Goal: Information Seeking & Learning: Check status

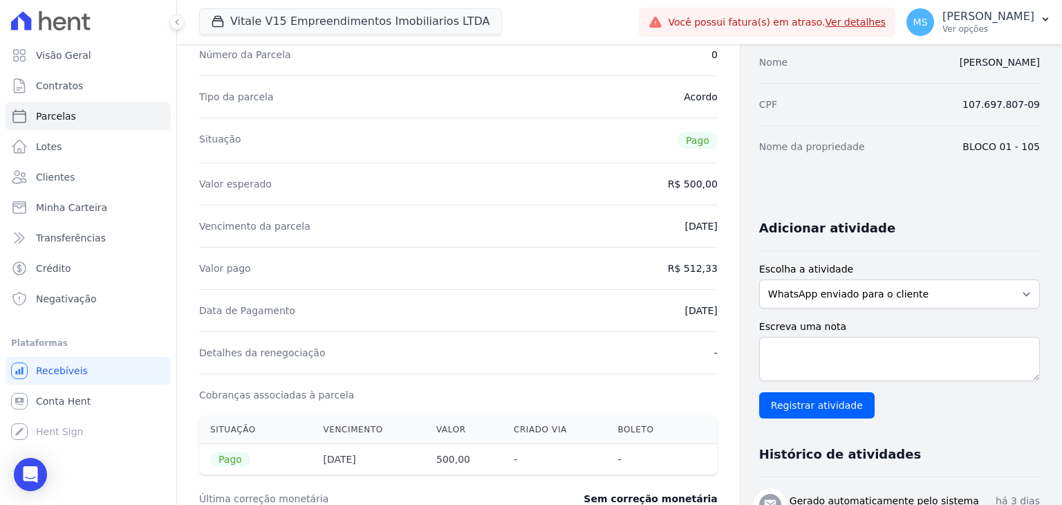
scroll to position [69, 0]
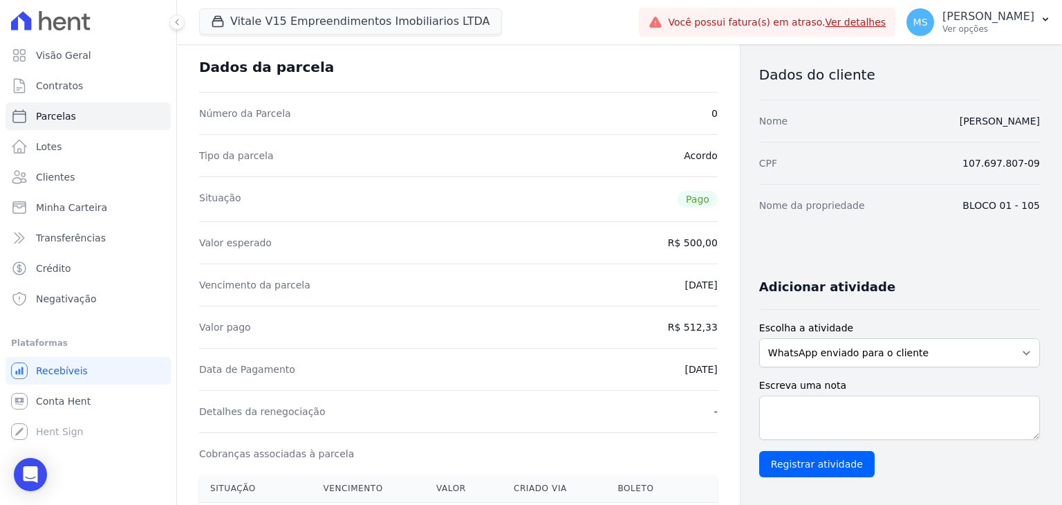
click at [478, 198] on div "Situação Pago" at bounding box center [458, 198] width 518 height 45
drag, startPoint x: 703, startPoint y: 328, endPoint x: 641, endPoint y: 321, distance: 62.5
click at [654, 328] on div "Valor pago R$ 512,33" at bounding box center [458, 327] width 518 height 42
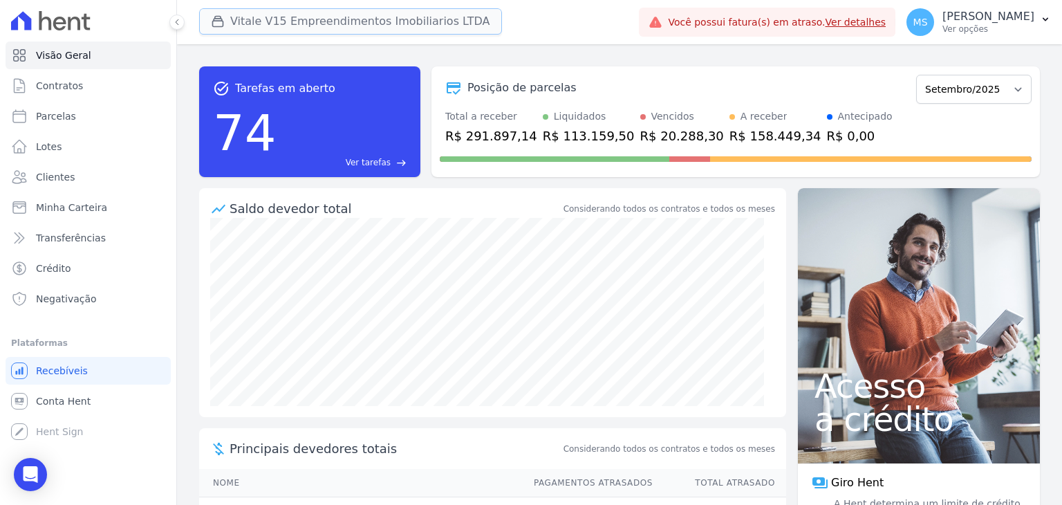
click at [330, 32] on button "Vitale V15 Empreendimentos Imobiliarios LTDA" at bounding box center [350, 21] width 303 height 26
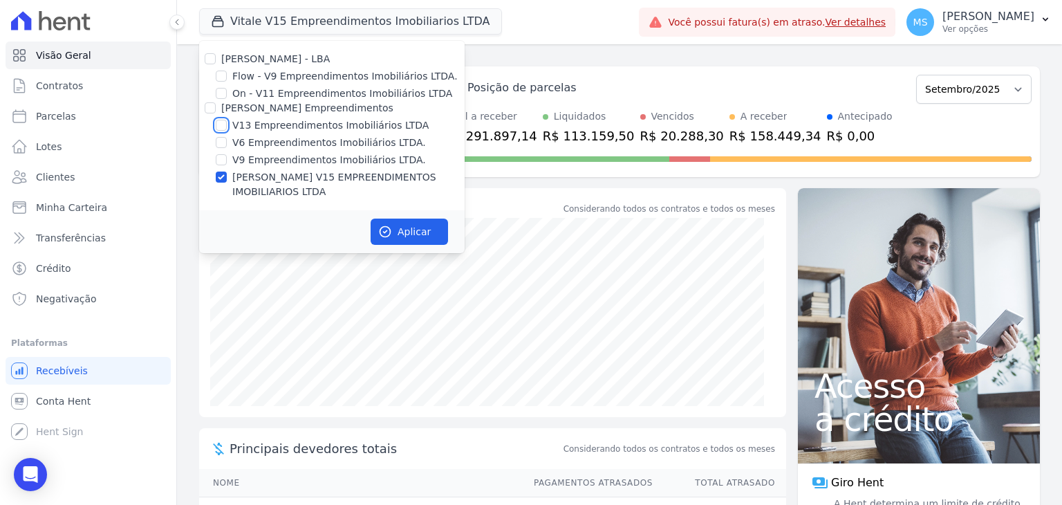
drag, startPoint x: 226, startPoint y: 127, endPoint x: 243, endPoint y: 140, distance: 21.6
click at [225, 126] on input "V13 Empreendimentos Imobiliários LTDA" at bounding box center [221, 125] width 11 height 11
checkbox input "true"
click at [381, 227] on button "Aplicar" at bounding box center [409, 231] width 77 height 26
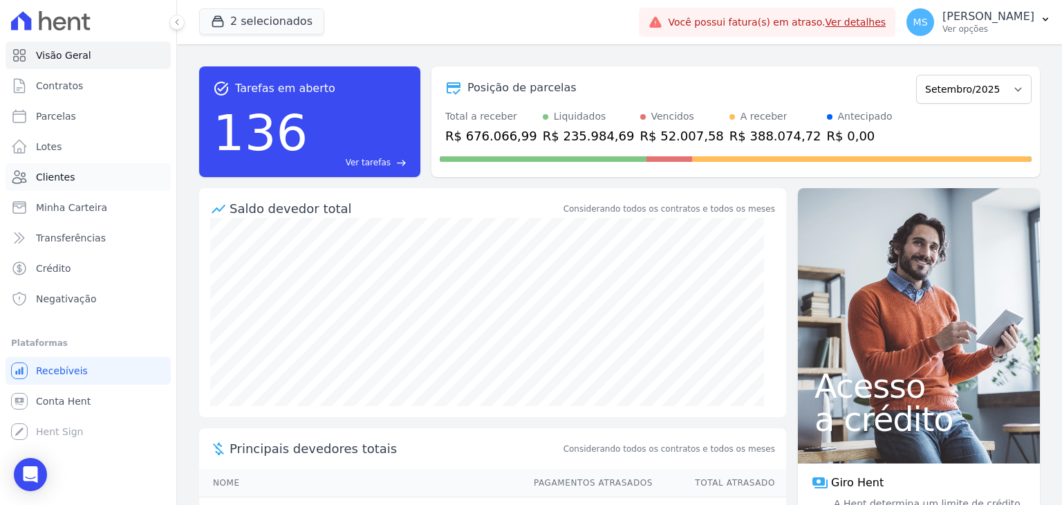
click at [50, 178] on span "Clientes" at bounding box center [55, 177] width 39 height 14
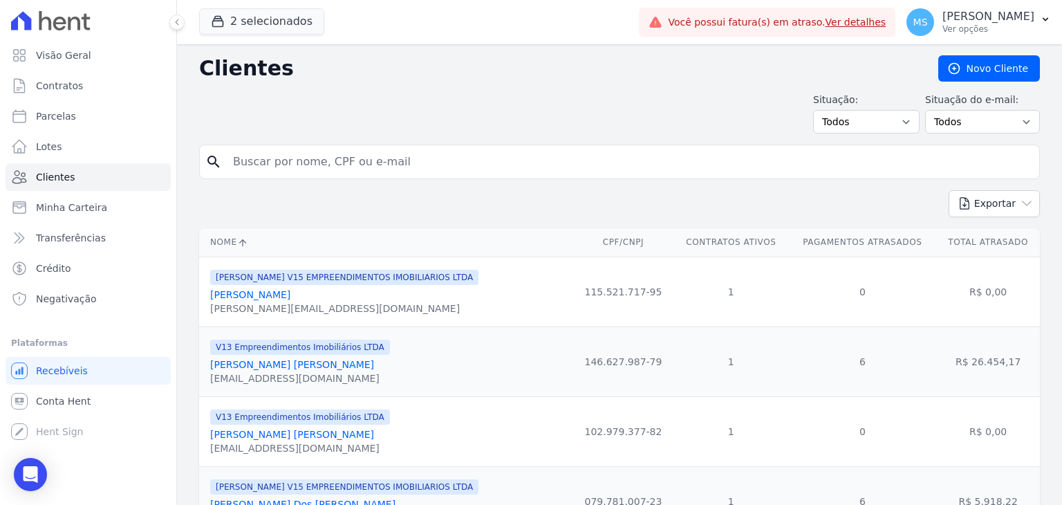
click at [252, 162] on input "search" at bounding box center [629, 162] width 809 height 28
click at [43, 117] on span "Parcelas" at bounding box center [56, 116] width 40 height 14
select select
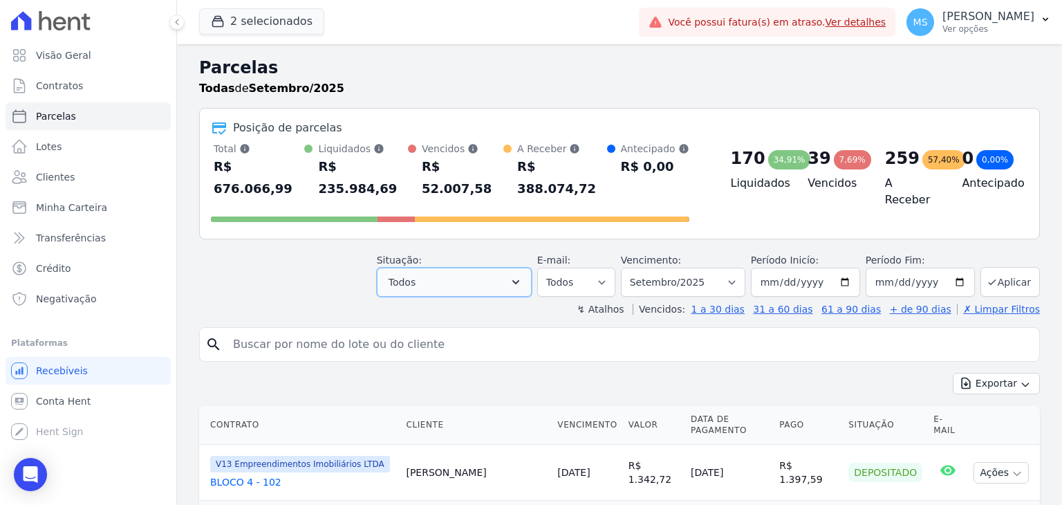
click at [439, 268] on button "Todos" at bounding box center [454, 282] width 155 height 29
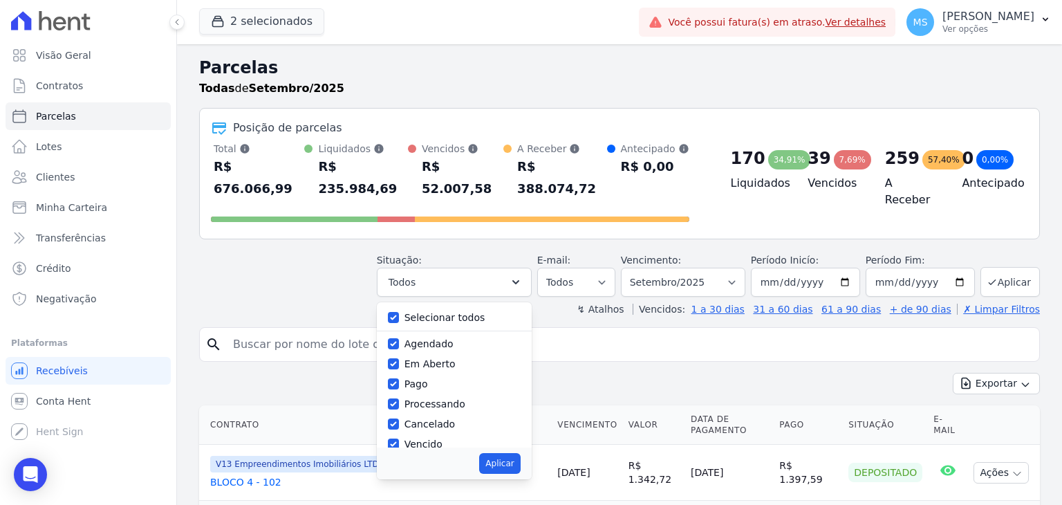
click at [423, 312] on label "Selecionar todos" at bounding box center [444, 317] width 81 height 11
click at [399, 312] on input "Selecionar todos" at bounding box center [393, 317] width 11 height 11
checkbox input "false"
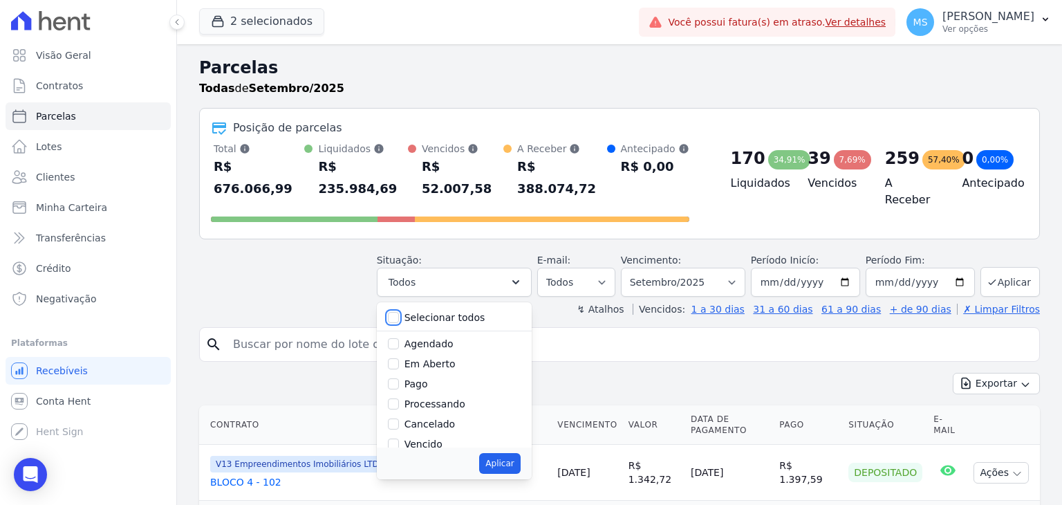
checkbox input "false"
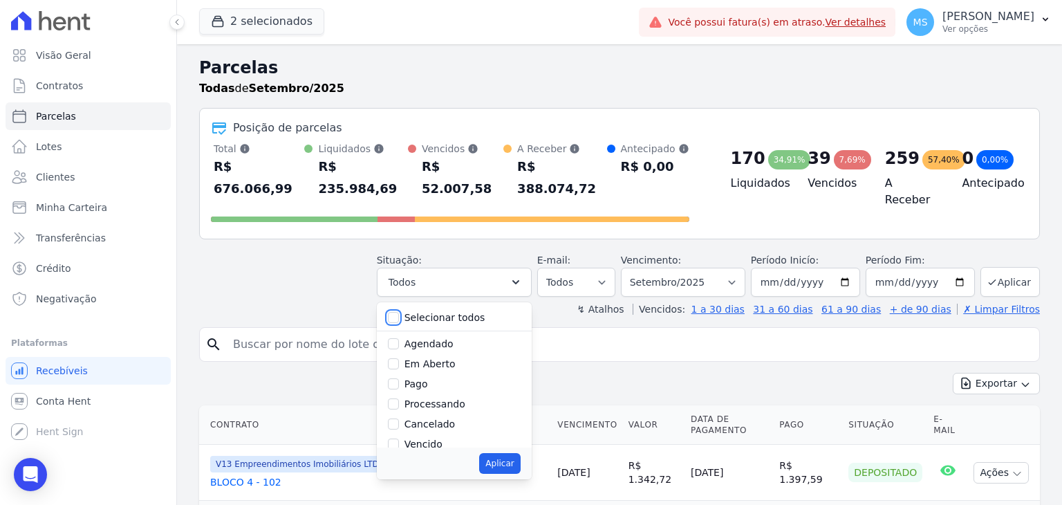
checkbox input "false"
click at [424, 358] on label "Em Aberto" at bounding box center [429, 363] width 51 height 11
click at [399, 358] on input "Em Aberto" at bounding box center [393, 363] width 11 height 11
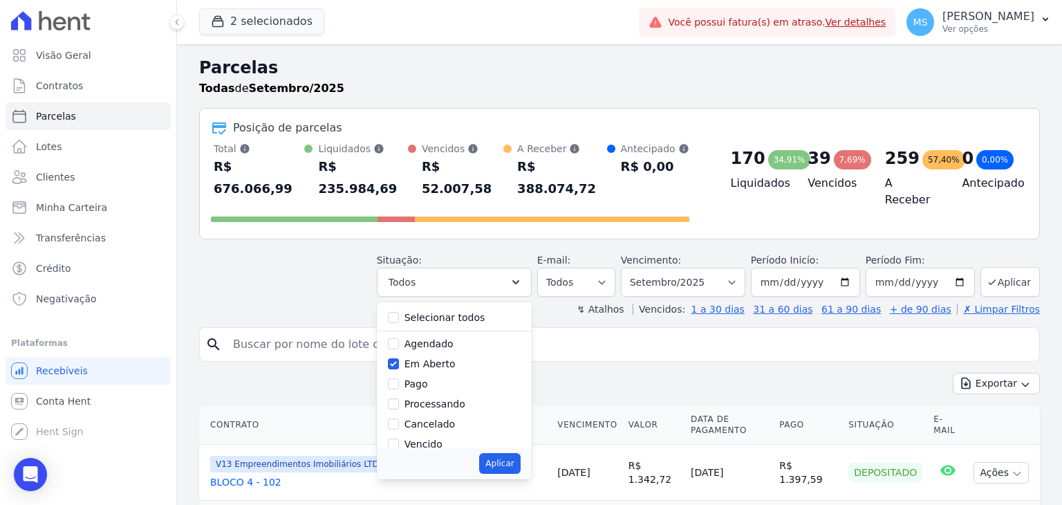
click at [423, 358] on label "Em Aberto" at bounding box center [429, 363] width 51 height 11
click at [399, 358] on input "Em Aberto" at bounding box center [393, 363] width 11 height 11
checkbox input "false"
click at [423, 378] on label "Pago" at bounding box center [416, 383] width 24 height 11
click at [399, 378] on input "Pago" at bounding box center [393, 383] width 11 height 11
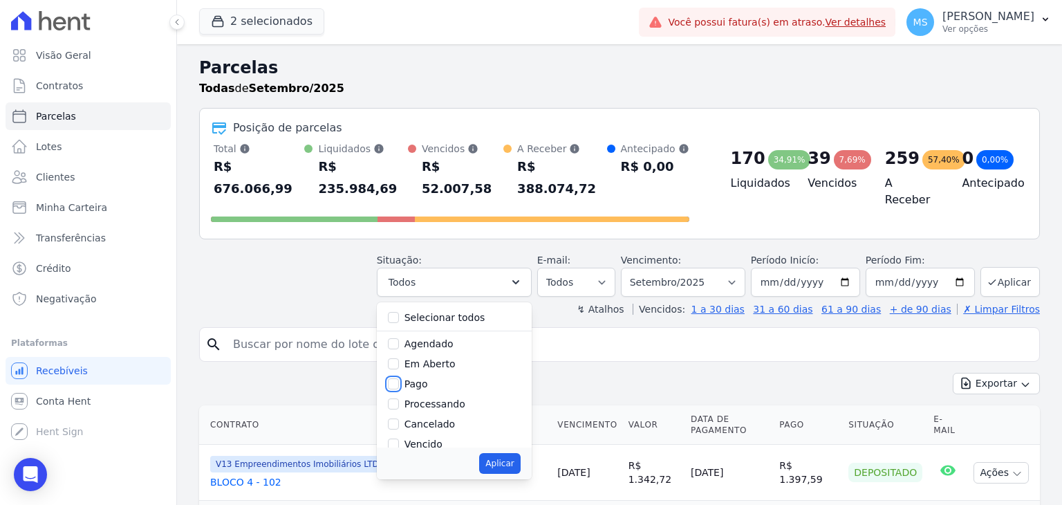
checkbox input "true"
click at [442, 397] on div "Processando" at bounding box center [434, 404] width 61 height 15
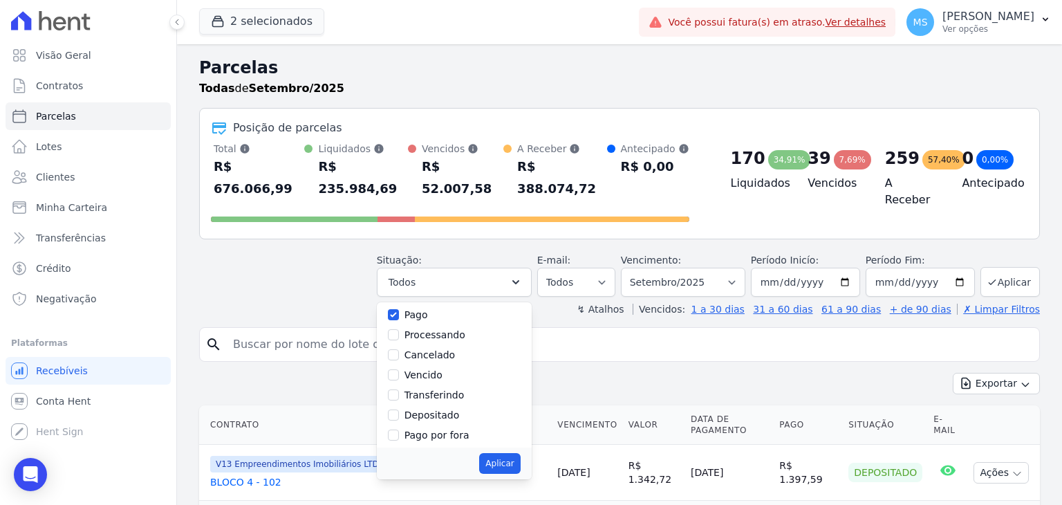
click at [429, 329] on label "Processando" at bounding box center [434, 334] width 61 height 11
click at [399, 329] on input "Processando" at bounding box center [393, 334] width 11 height 11
checkbox input "true"
click at [450, 389] on label "Transferindo" at bounding box center [434, 394] width 60 height 11
click at [399, 389] on input "Transferindo" at bounding box center [393, 394] width 11 height 11
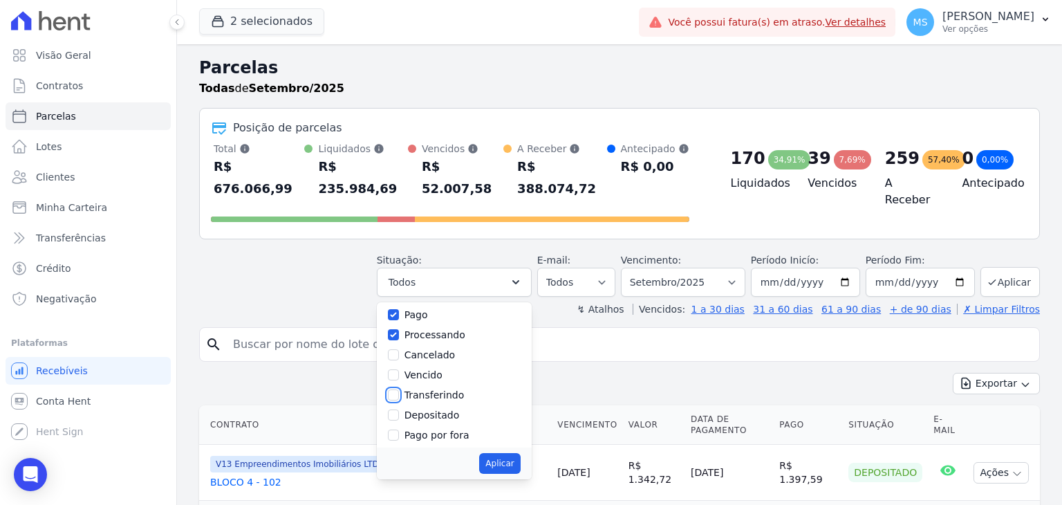
checkbox input "true"
drag, startPoint x: 452, startPoint y: 397, endPoint x: 541, endPoint y: 449, distance: 102.2
click at [453, 408] on div "Depositado" at bounding box center [431, 415] width 55 height 15
click at [408, 405] on div "Depositado" at bounding box center [454, 415] width 133 height 20
click at [399, 409] on input "Depositado" at bounding box center [393, 414] width 11 height 11
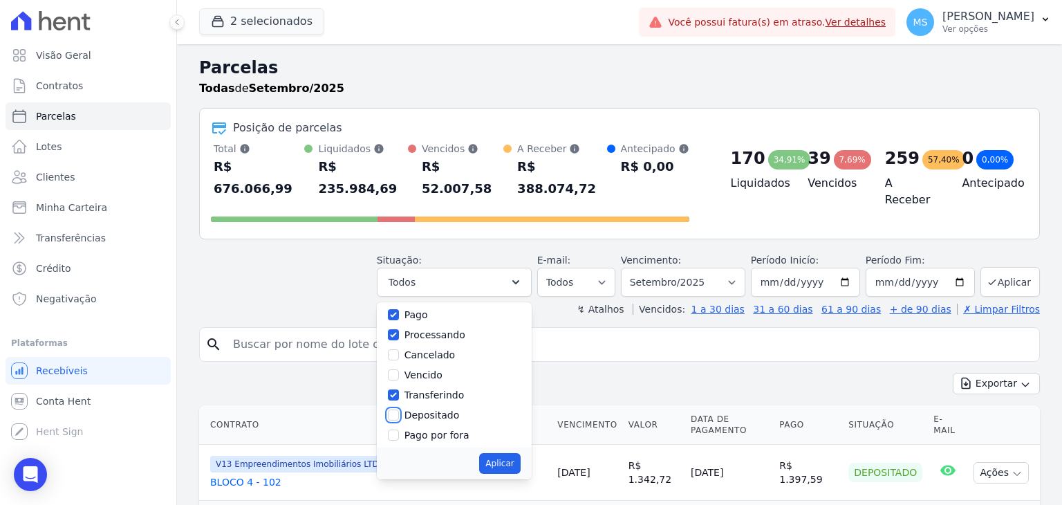
checkbox input "true"
click at [509, 453] on button "Aplicar" at bounding box center [499, 463] width 41 height 21
select select "paid"
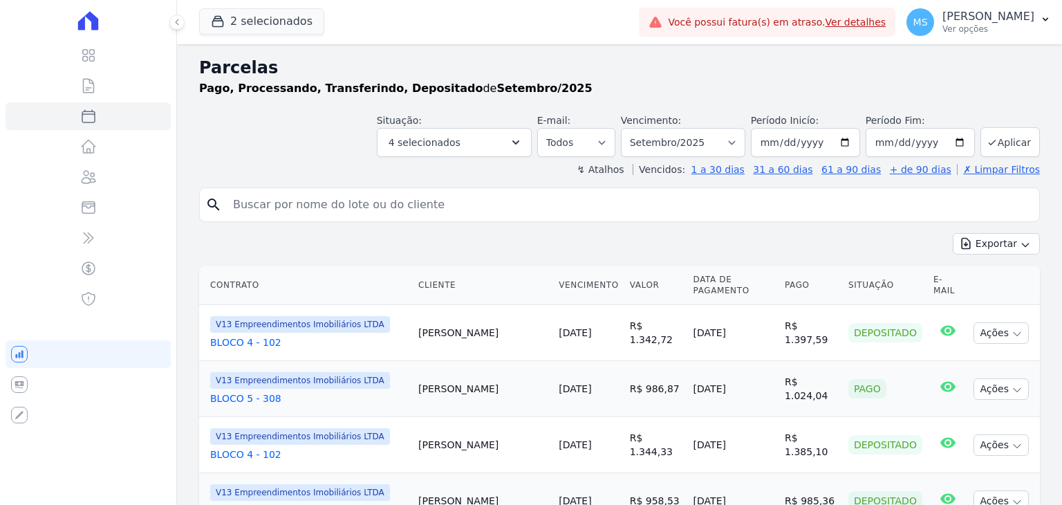
select select
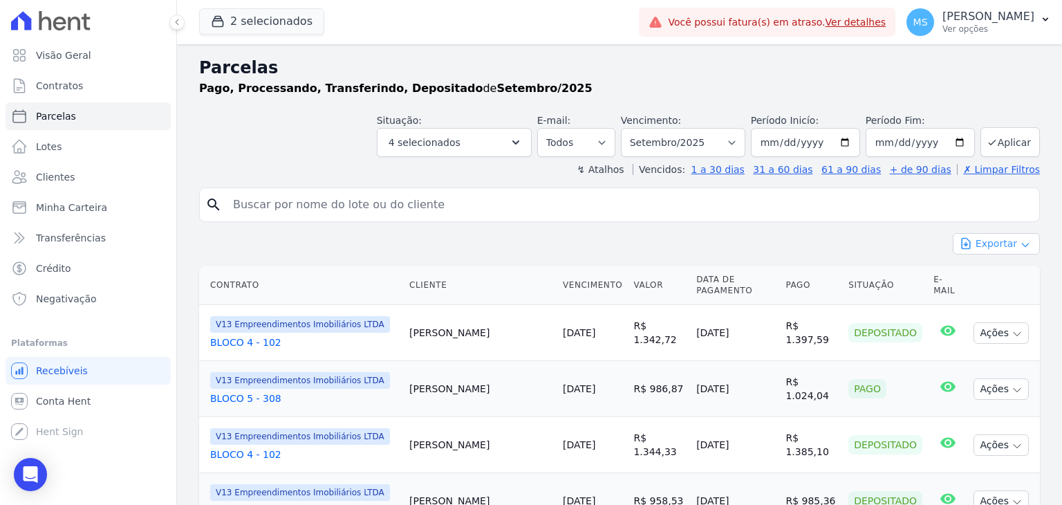
click at [980, 236] on button "Exportar" at bounding box center [996, 243] width 87 height 21
click at [977, 299] on span "Exportar CSV" at bounding box center [994, 300] width 73 height 14
click at [46, 183] on span "Clientes" at bounding box center [55, 177] width 39 height 14
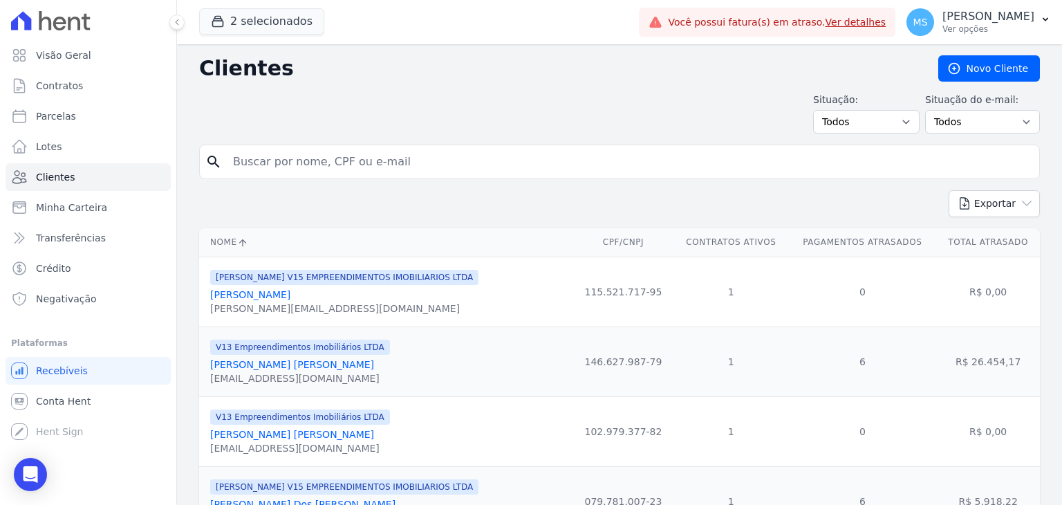
click at [278, 163] on input "search" at bounding box center [629, 162] width 809 height 28
type input "sara carolina"
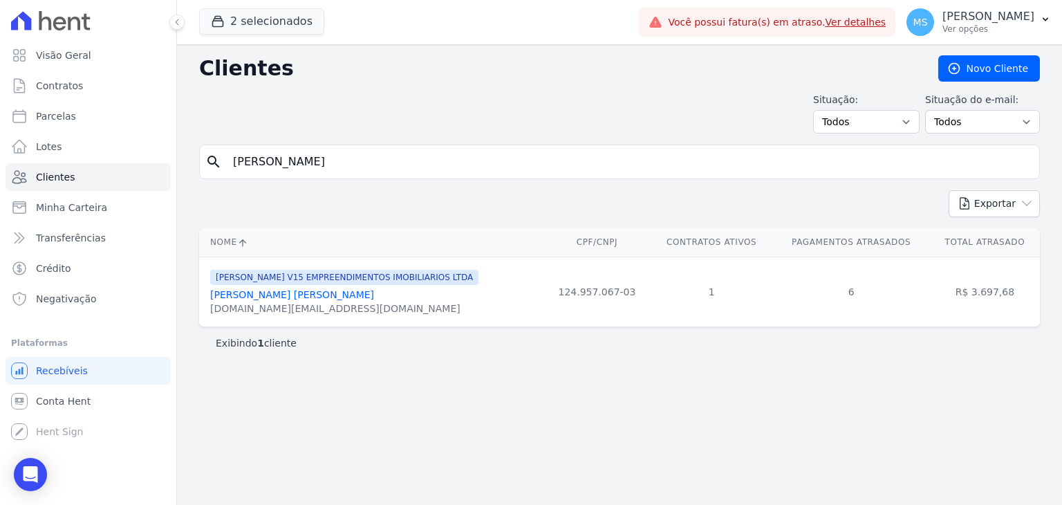
click at [332, 293] on link "Sara Carolina Ferreira Da Silva" at bounding box center [292, 294] width 164 height 11
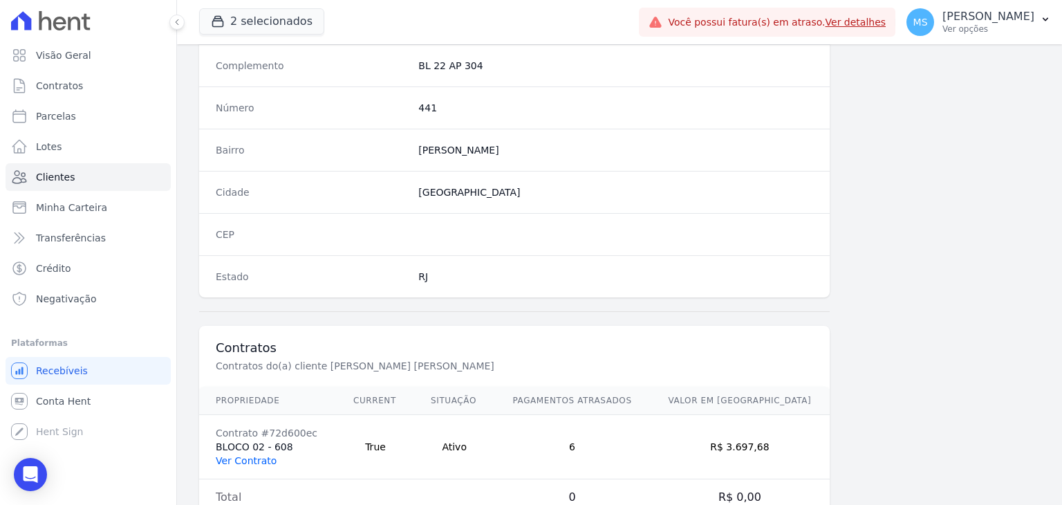
scroll to position [785, 0]
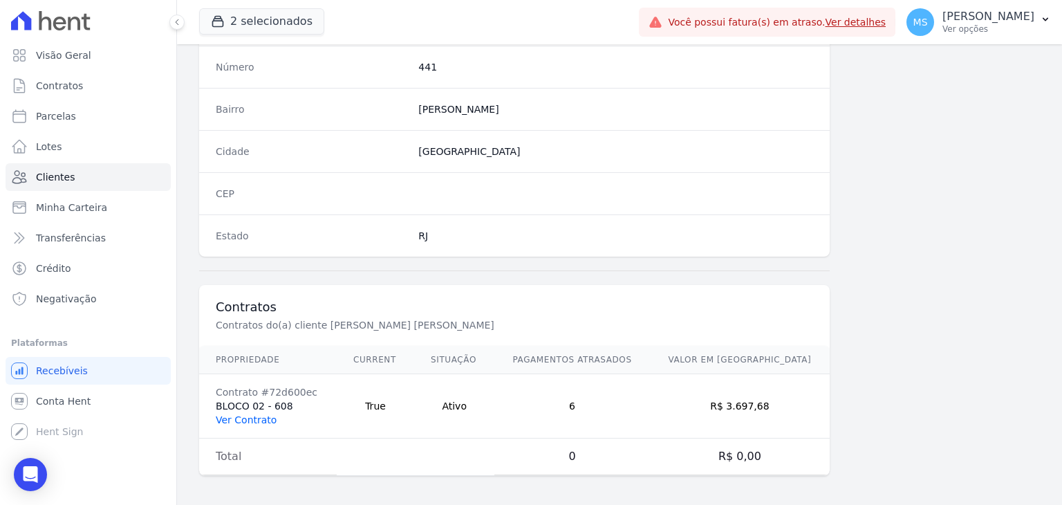
click at [260, 420] on link "Ver Contrato" at bounding box center [246, 419] width 61 height 11
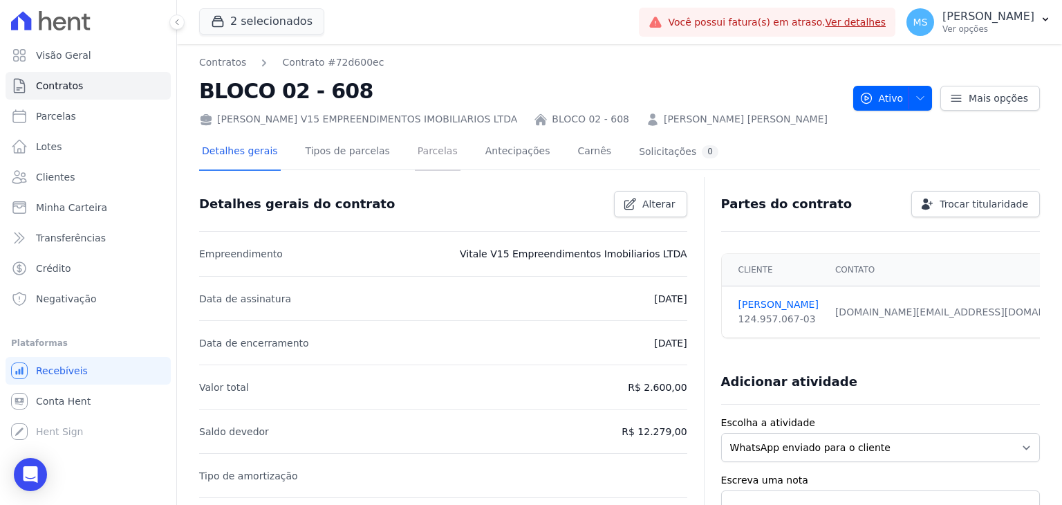
click at [415, 138] on link "Parcelas" at bounding box center [438, 152] width 46 height 37
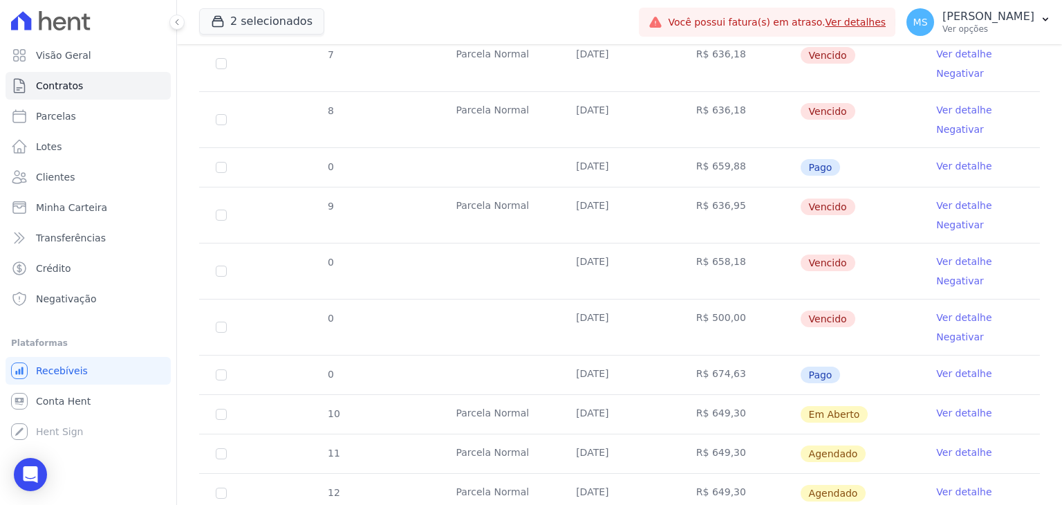
scroll to position [622, 0]
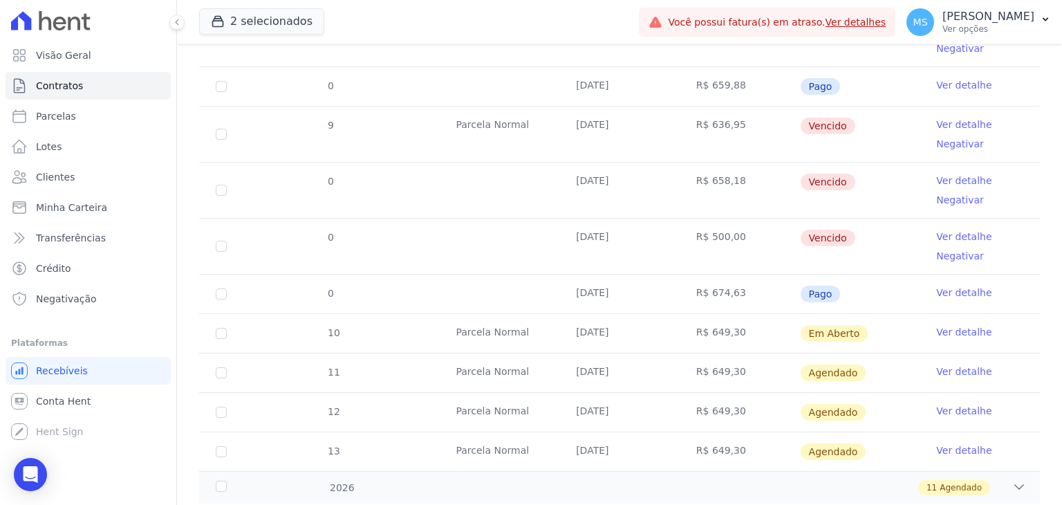
click at [944, 289] on link "Ver detalhe" at bounding box center [963, 292] width 55 height 14
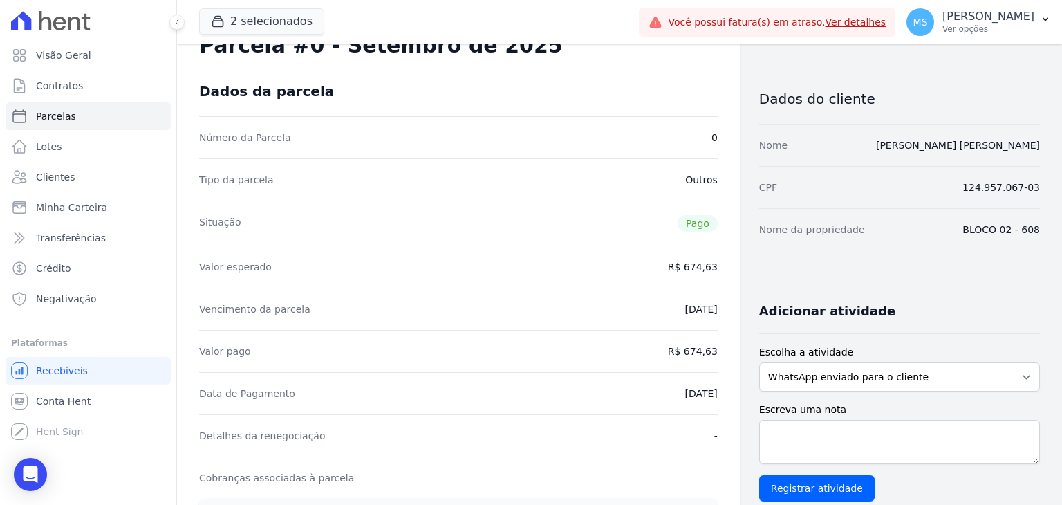
scroll to position [69, 0]
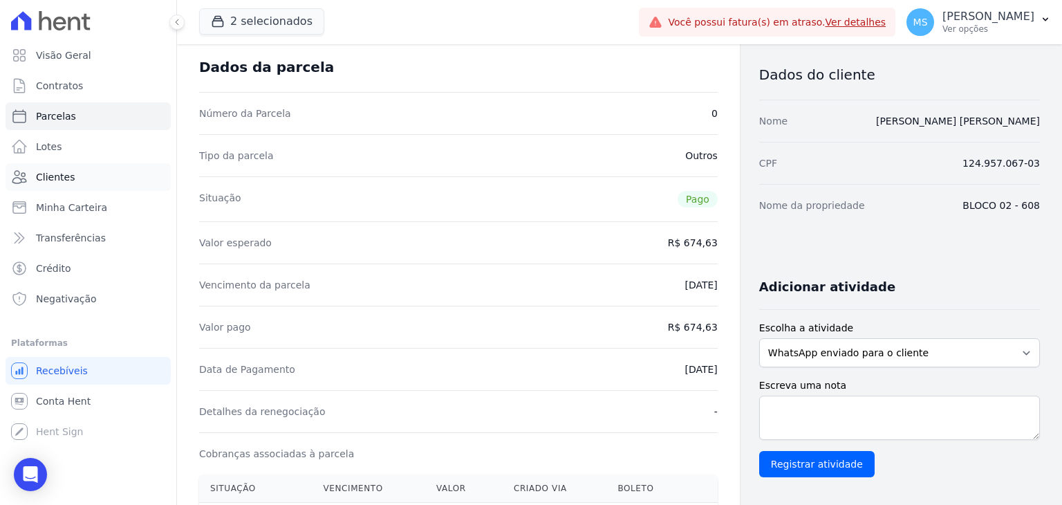
click at [36, 181] on span "Clientes" at bounding box center [55, 177] width 39 height 14
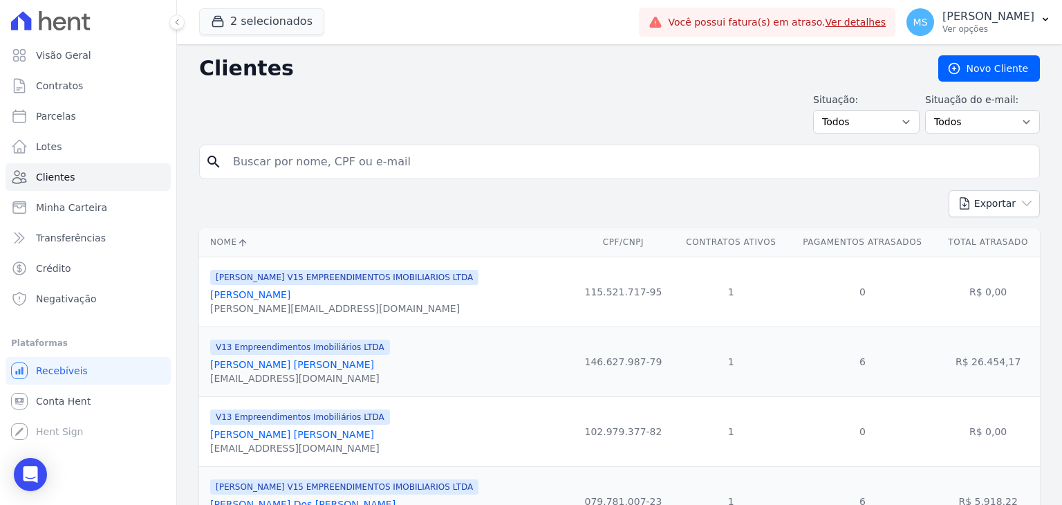
click at [354, 160] on input "search" at bounding box center [629, 162] width 809 height 28
type input "gabriel brandão"
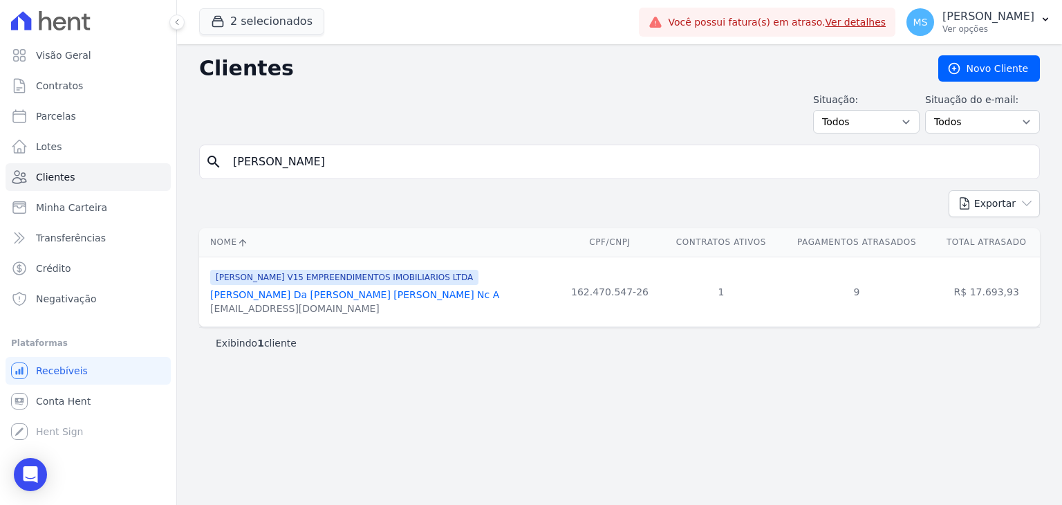
click at [301, 289] on link "Gabriel Bran Da O Masello De Mendo Nc A" at bounding box center [354, 294] width 289 height 11
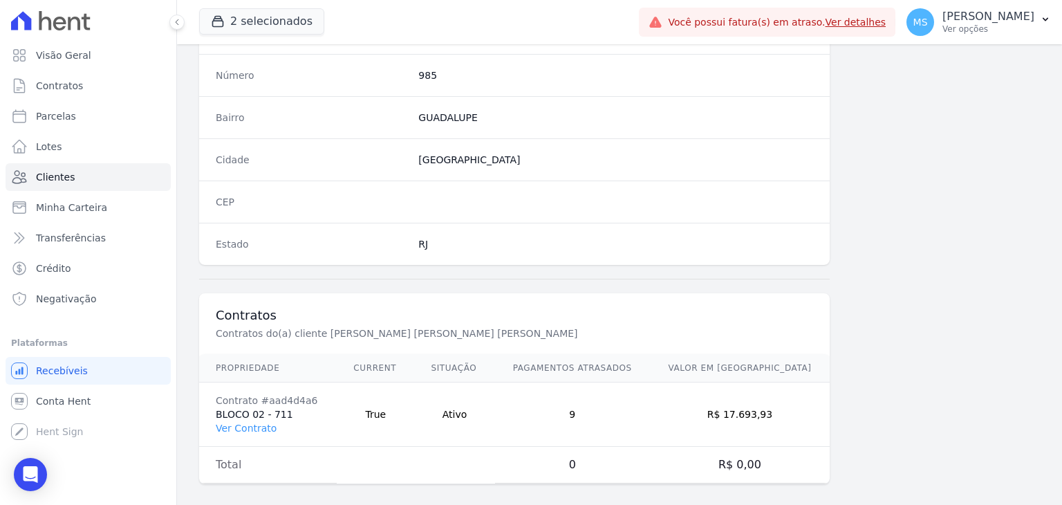
scroll to position [785, 0]
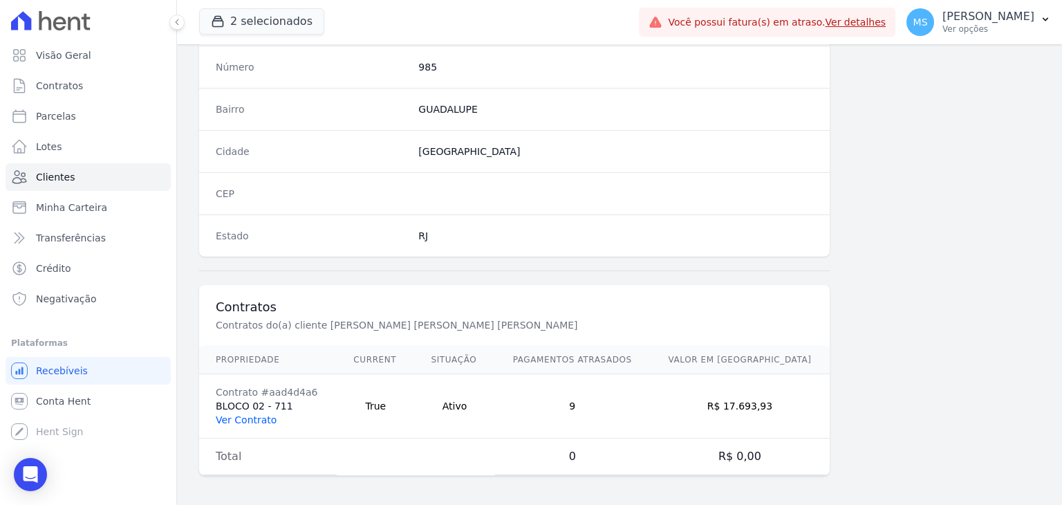
click at [238, 415] on link "Ver Contrato" at bounding box center [246, 419] width 61 height 11
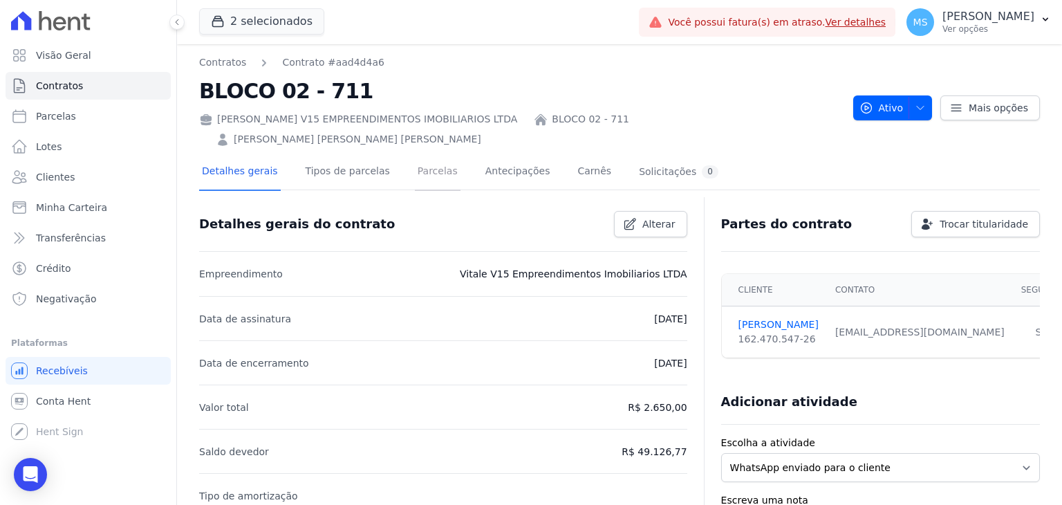
click at [416, 154] on link "Parcelas" at bounding box center [438, 172] width 46 height 37
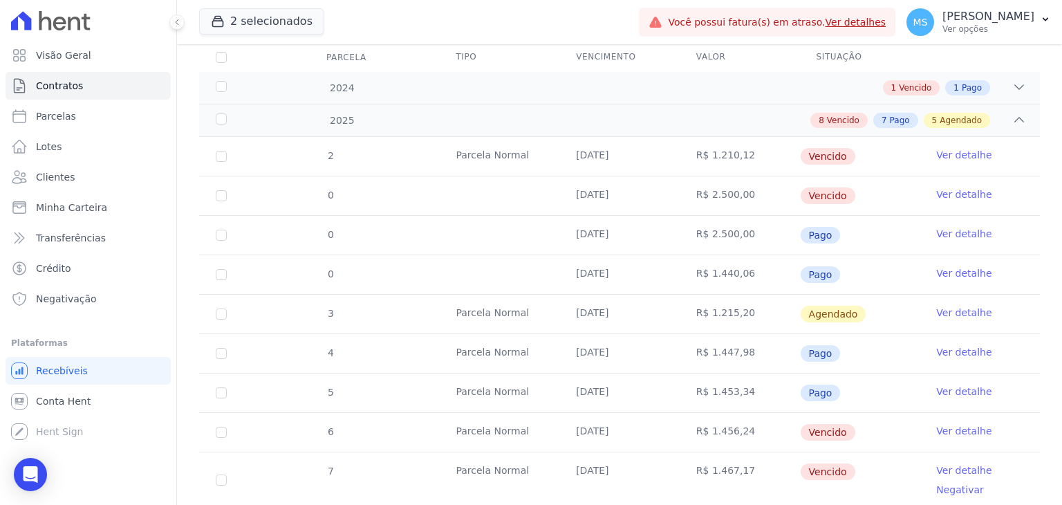
scroll to position [277, 0]
